Goal: Task Accomplishment & Management: Complete application form

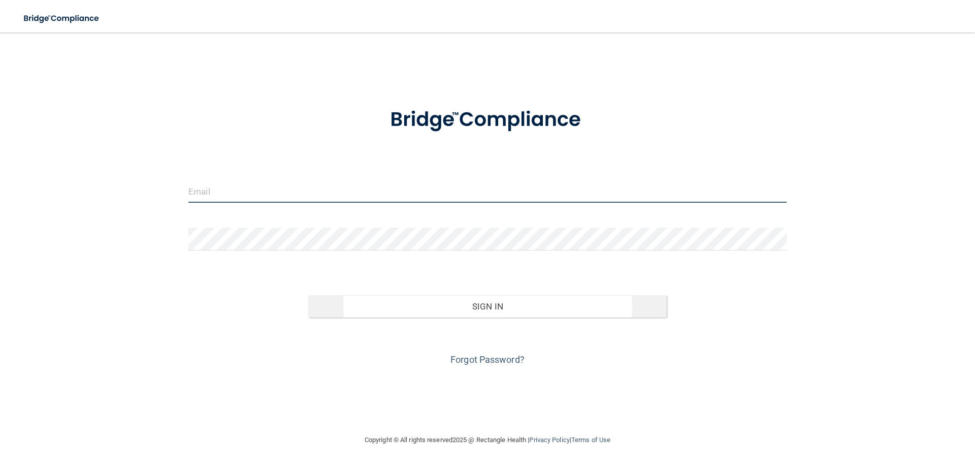
type input "[EMAIL_ADDRESS][DOMAIN_NAME]"
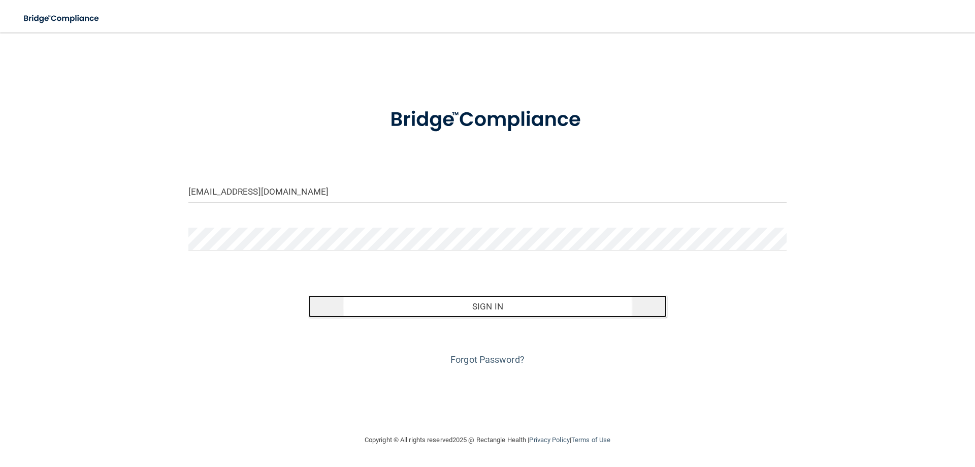
click at [481, 304] on button "Sign In" at bounding box center [487, 306] width 359 height 22
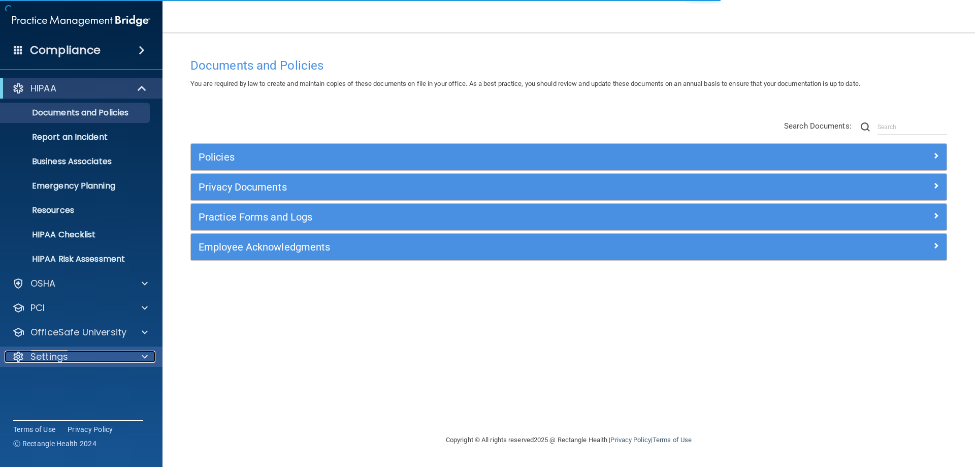
drag, startPoint x: 144, startPoint y: 352, endPoint x: 153, endPoint y: 345, distance: 11.3
click at [144, 352] on span at bounding box center [145, 356] width 6 height 12
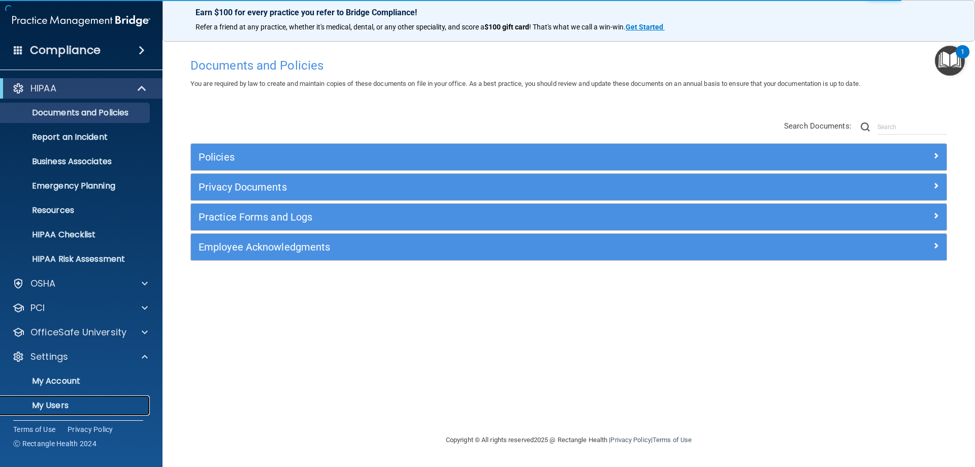
click at [73, 408] on p "My Users" at bounding box center [76, 405] width 139 height 10
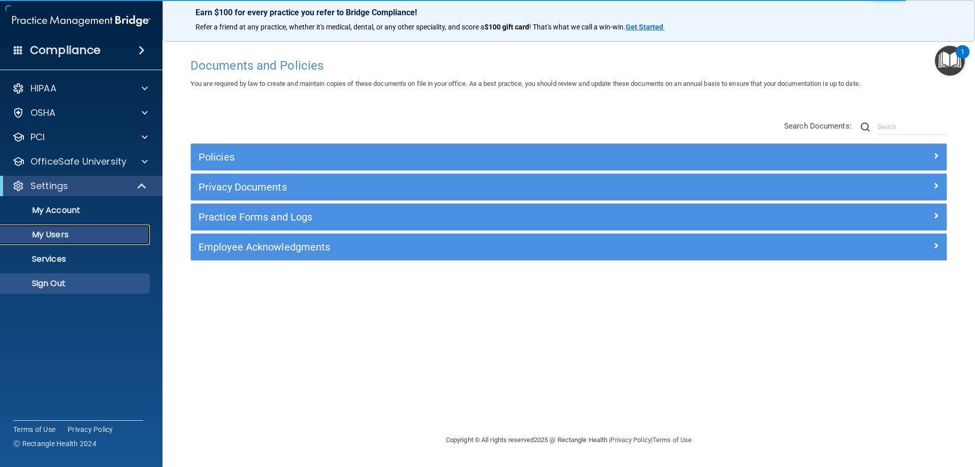
select select "20"
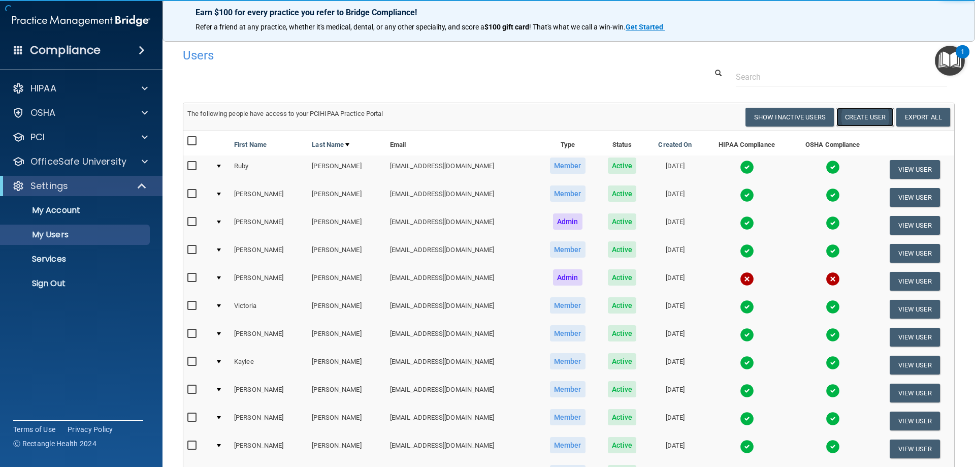
click at [855, 120] on button "Create User" at bounding box center [864, 117] width 57 height 19
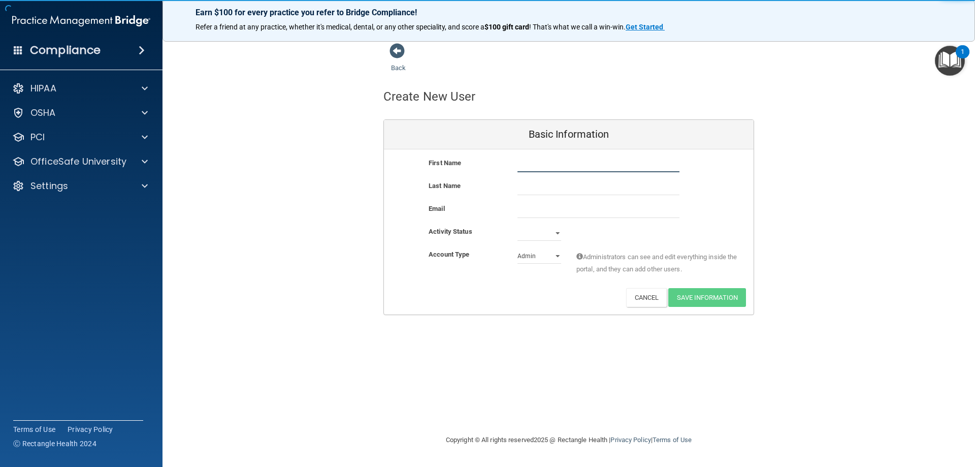
click at [547, 164] on input "text" at bounding box center [598, 164] width 162 height 15
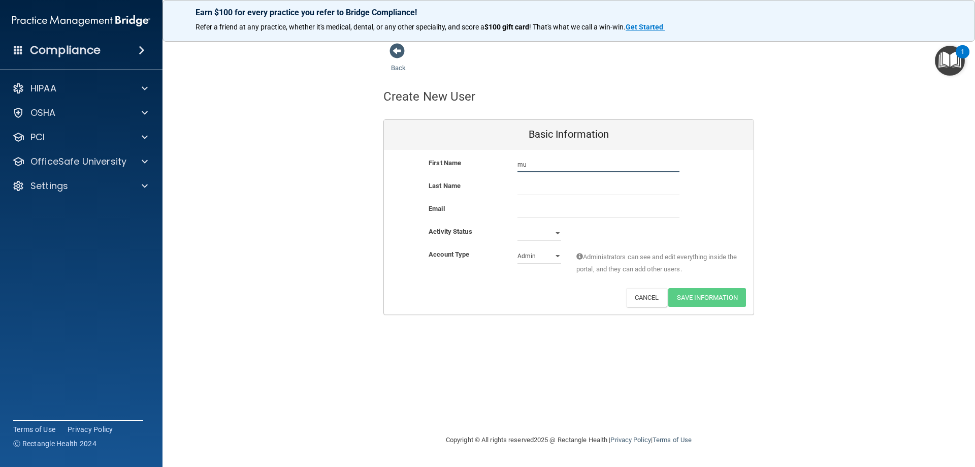
type input "m"
type input "April"
type input "[PERSON_NAME]"
click at [541, 210] on input "email" at bounding box center [598, 210] width 162 height 15
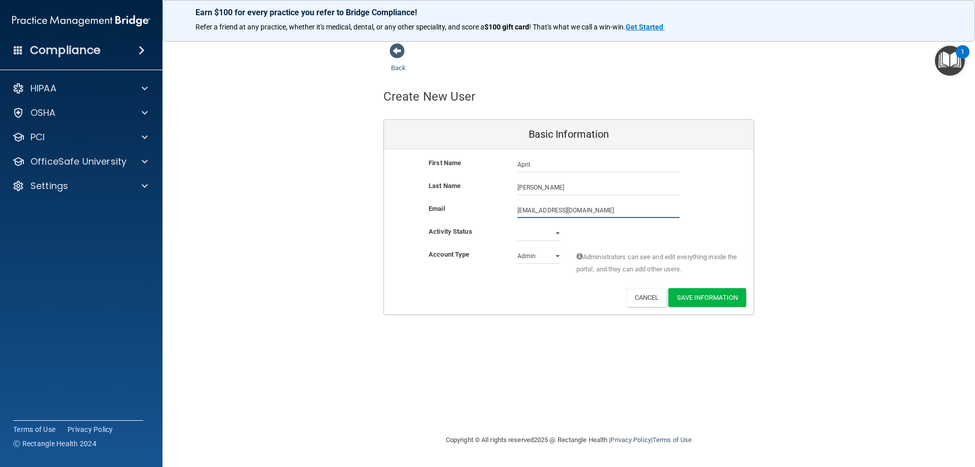
type input "[EMAIL_ADDRESS][DOMAIN_NAME]"
click at [558, 232] on select "Active Inactive" at bounding box center [539, 232] width 44 height 15
select select "active"
click at [517, 225] on select "Active Inactive" at bounding box center [539, 232] width 44 height 15
click at [555, 254] on select "Admin Member" at bounding box center [539, 255] width 44 height 15
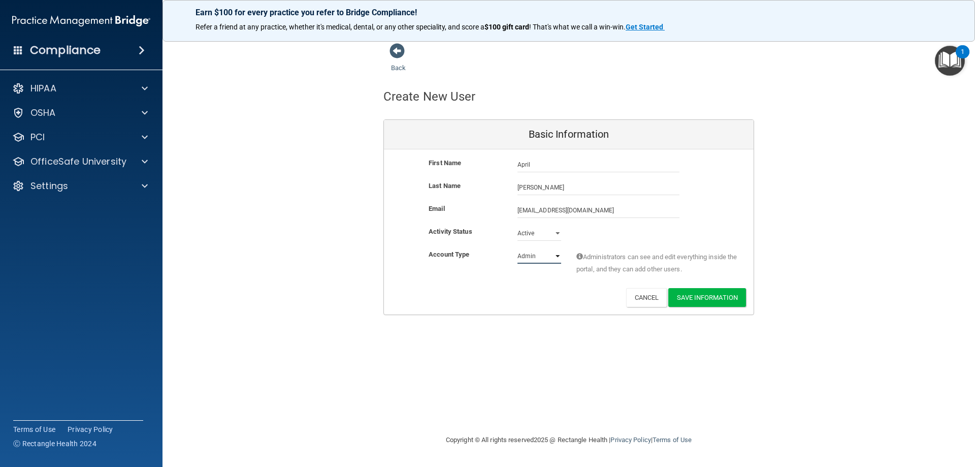
select select "practice_member"
click at [517, 248] on select "Admin Member" at bounding box center [539, 255] width 44 height 15
click at [714, 294] on button "Save Information" at bounding box center [707, 297] width 78 height 19
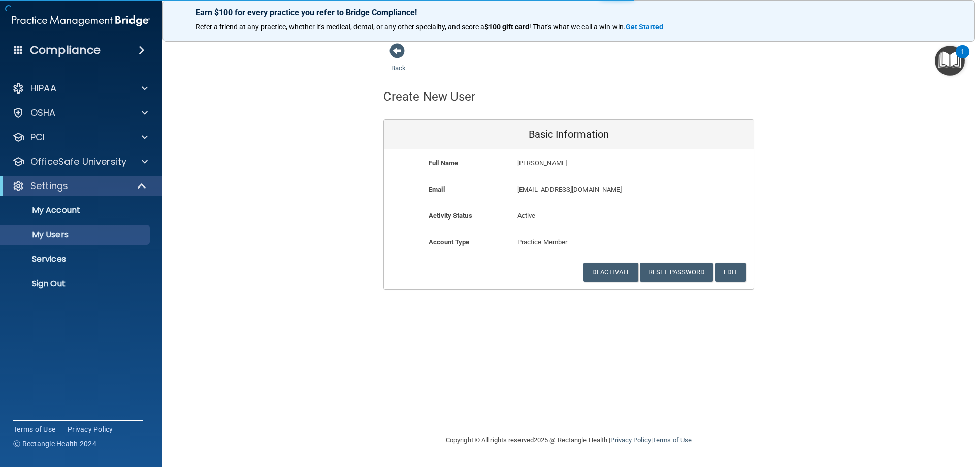
select select "20"
